Goal: Information Seeking & Learning: Learn about a topic

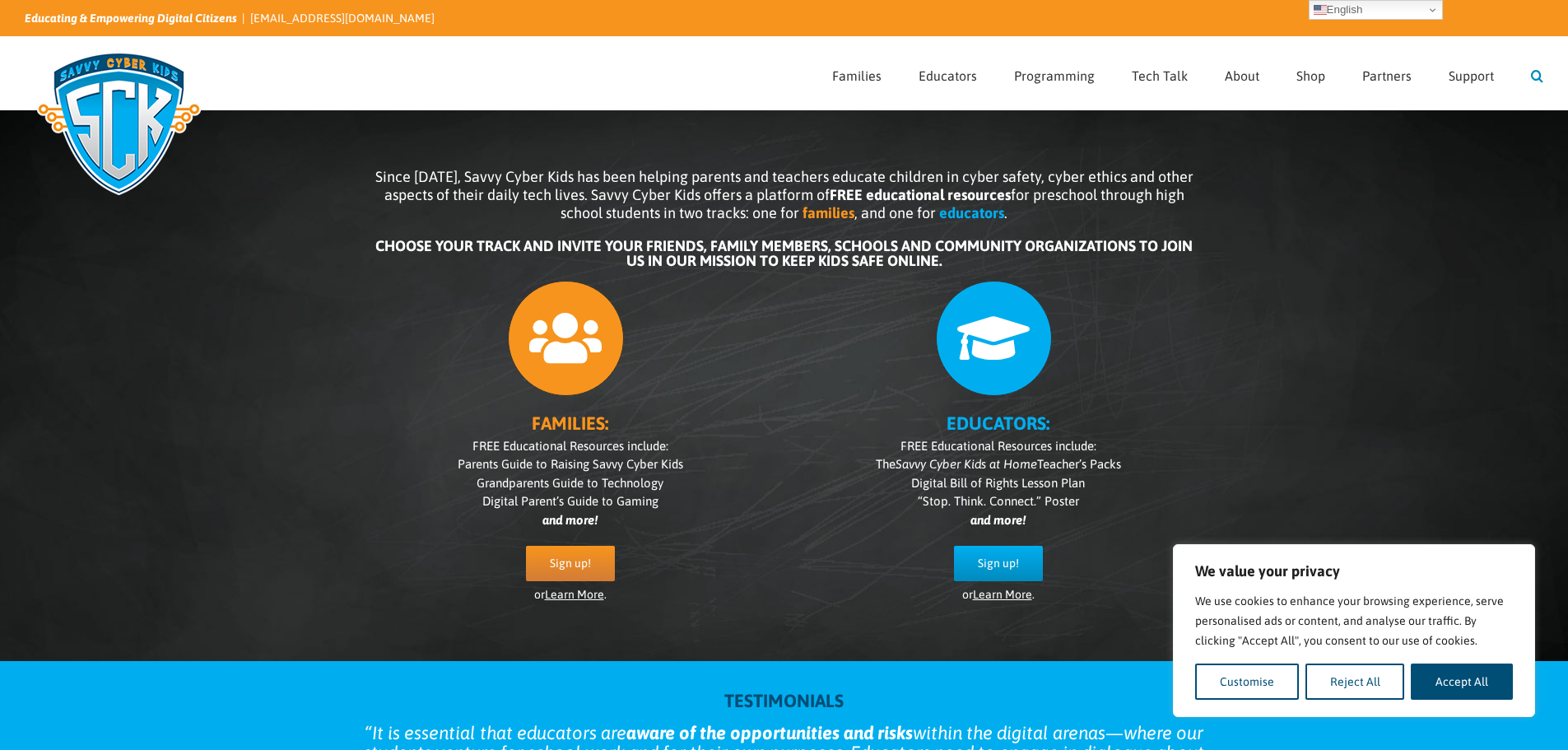
click at [1539, 73] on link "Search" at bounding box center [1537, 73] width 13 height 72
click at [1113, 72] on input "Search for:" at bounding box center [1176, 73] width 683 height 24
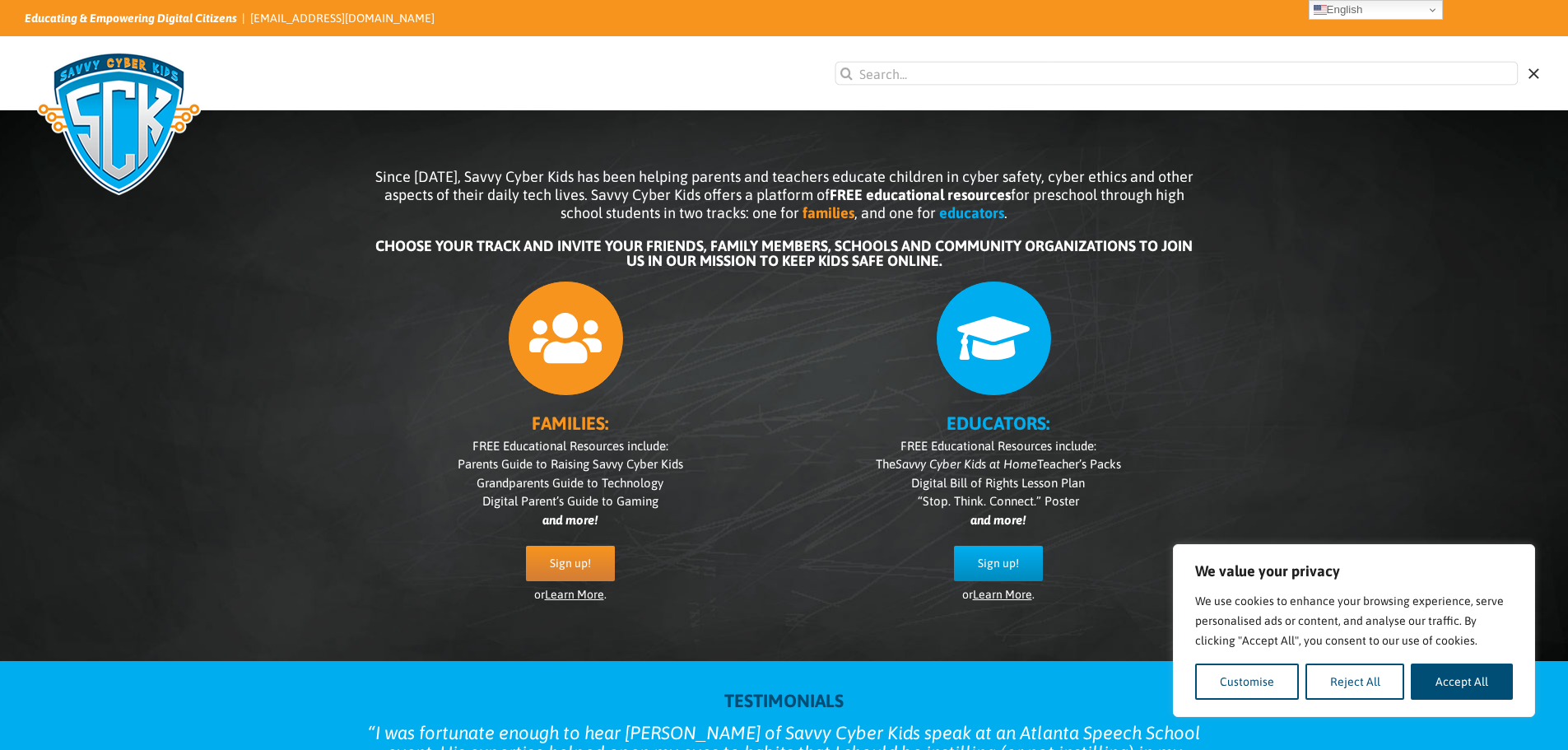
paste input "Technological ethics"
click at [1031, 72] on input "Technological ethics" at bounding box center [1176, 73] width 683 height 24
type input "Technological ethics"
click at [834, 61] on input "" at bounding box center [846, 73] width 24 height 24
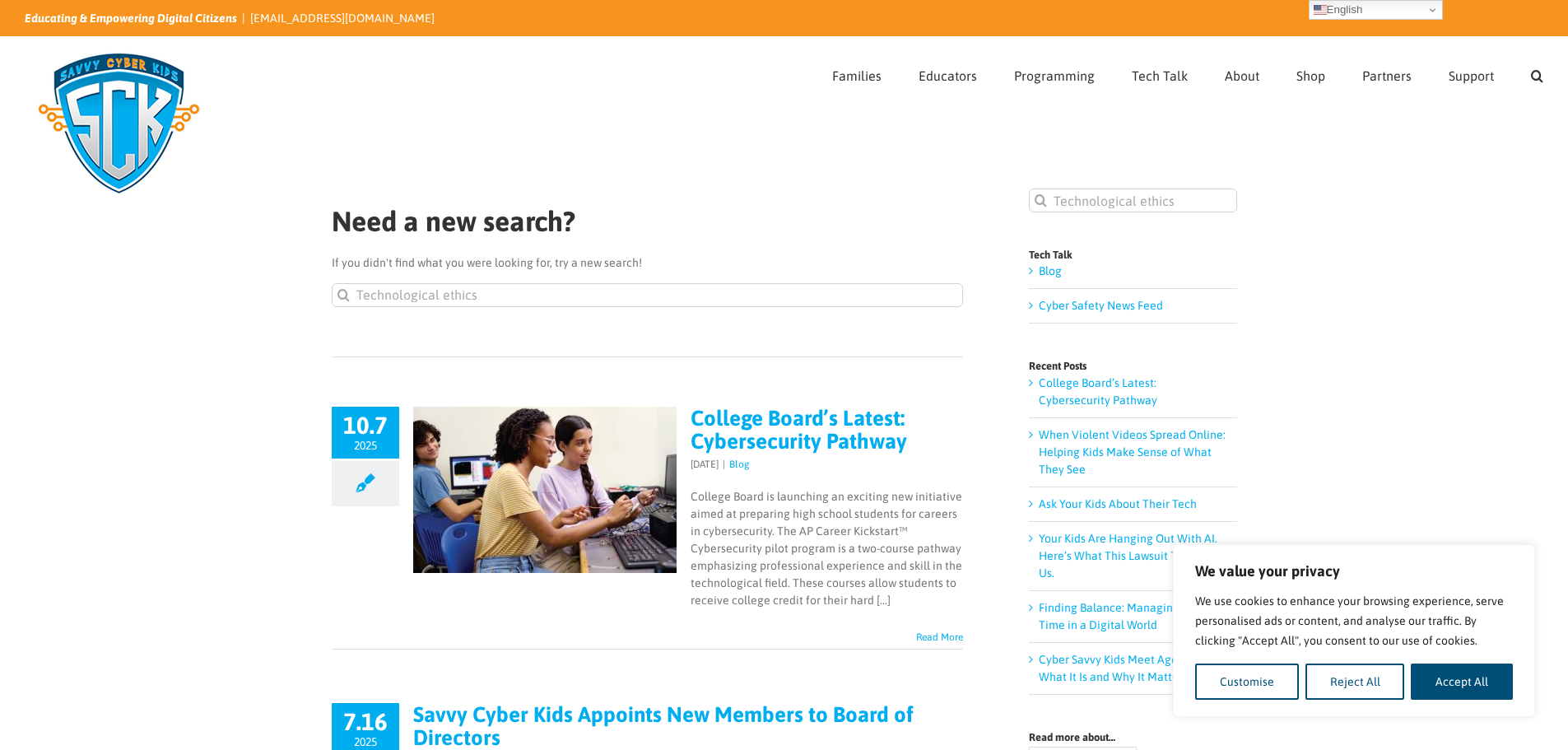
click at [487, 280] on div "Need a new search? If you didn't find what you were looking for, try a new sear…" at bounding box center [647, 282] width 631 height 150
click at [499, 295] on input "Technological ethics" at bounding box center [647, 295] width 631 height 24
drag, startPoint x: 517, startPoint y: 299, endPoint x: 498, endPoint y: 295, distance: 19.4
click at [498, 295] on input "Technological ethics" at bounding box center [647, 295] width 631 height 24
